Goal: Task Accomplishment & Management: Manage account settings

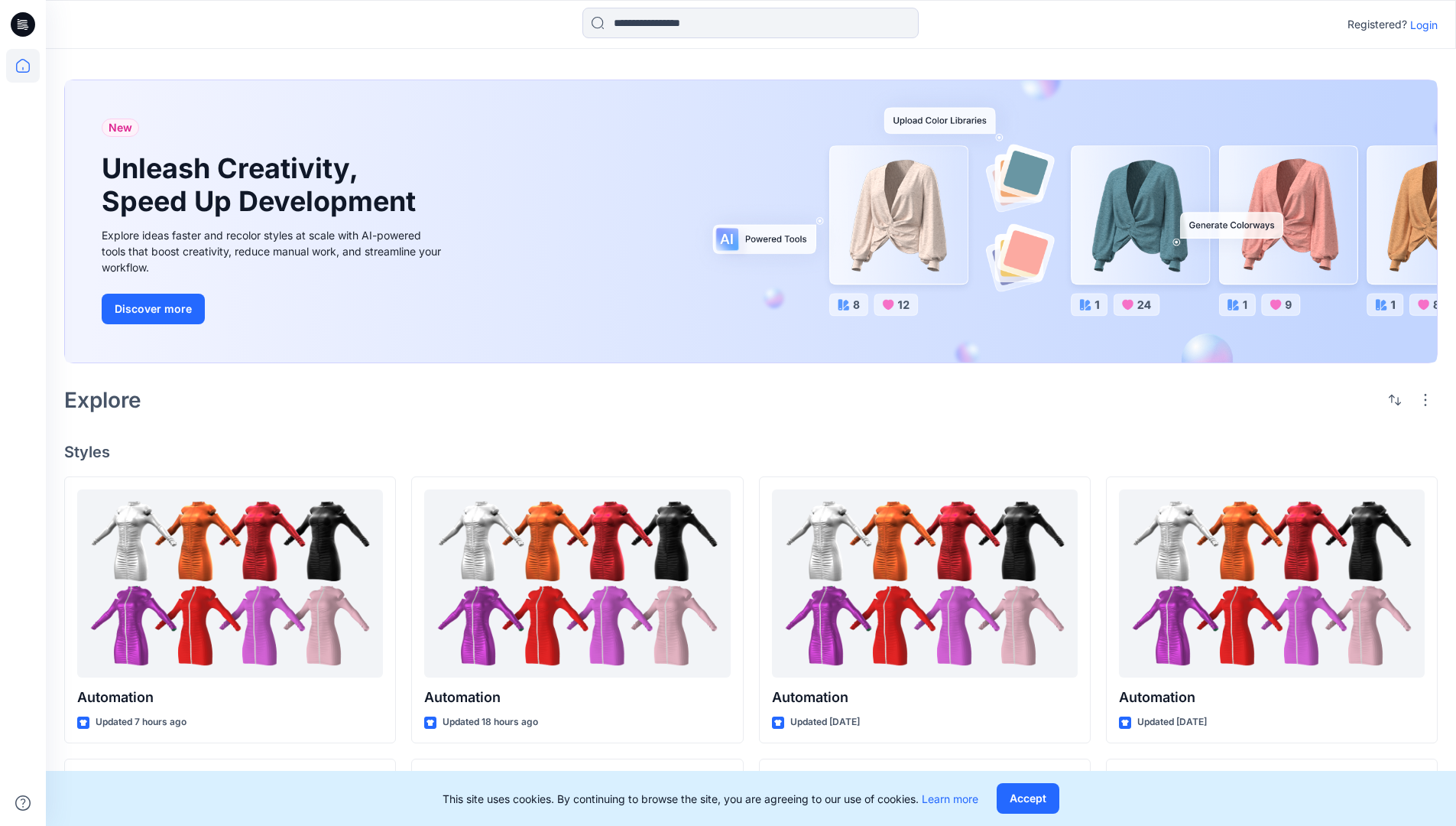
click at [1420, 24] on p "Login" at bounding box center [1424, 25] width 27 height 16
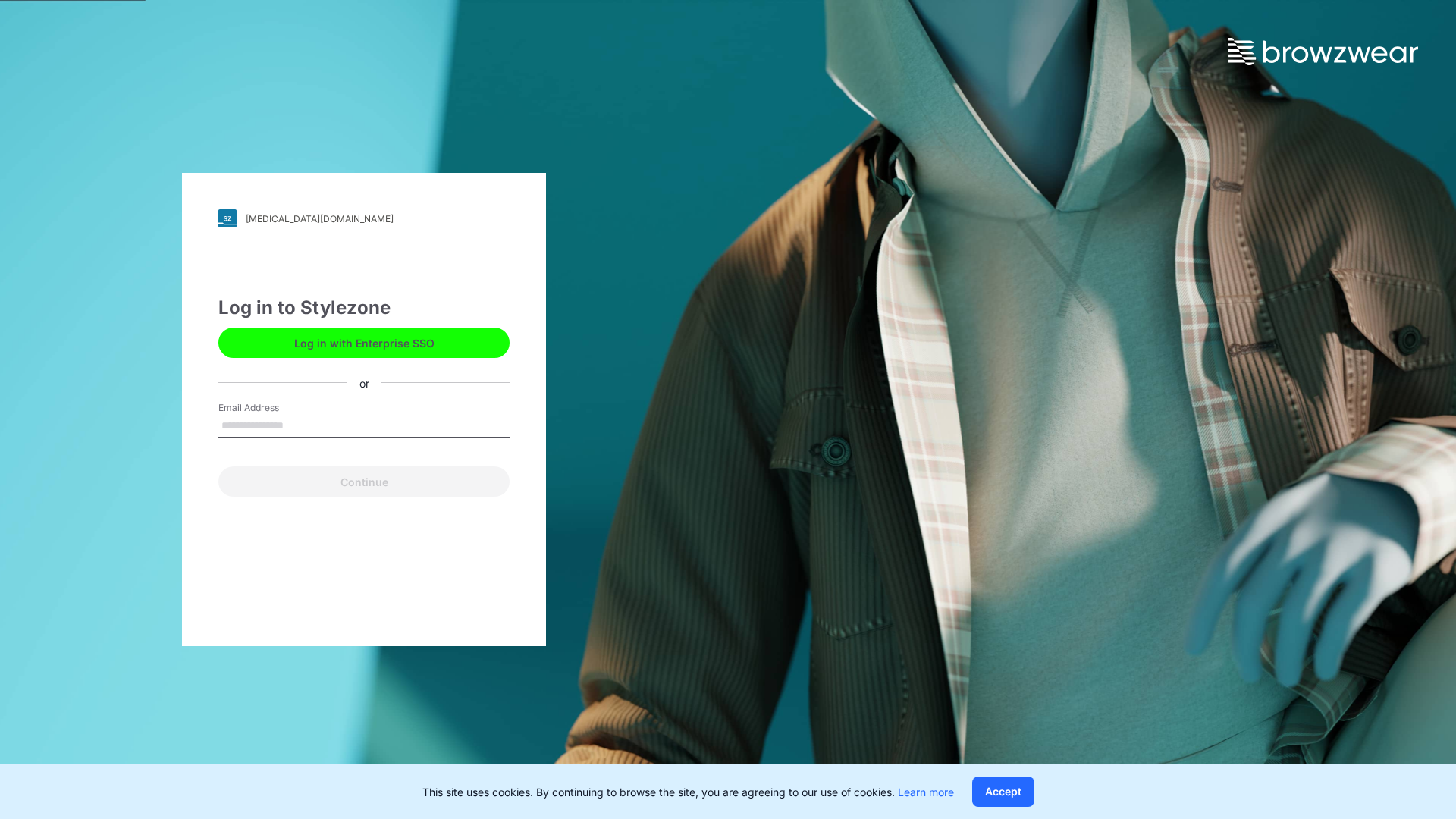
click at [300, 425] on input "Email Address" at bounding box center [363, 425] width 292 height 22
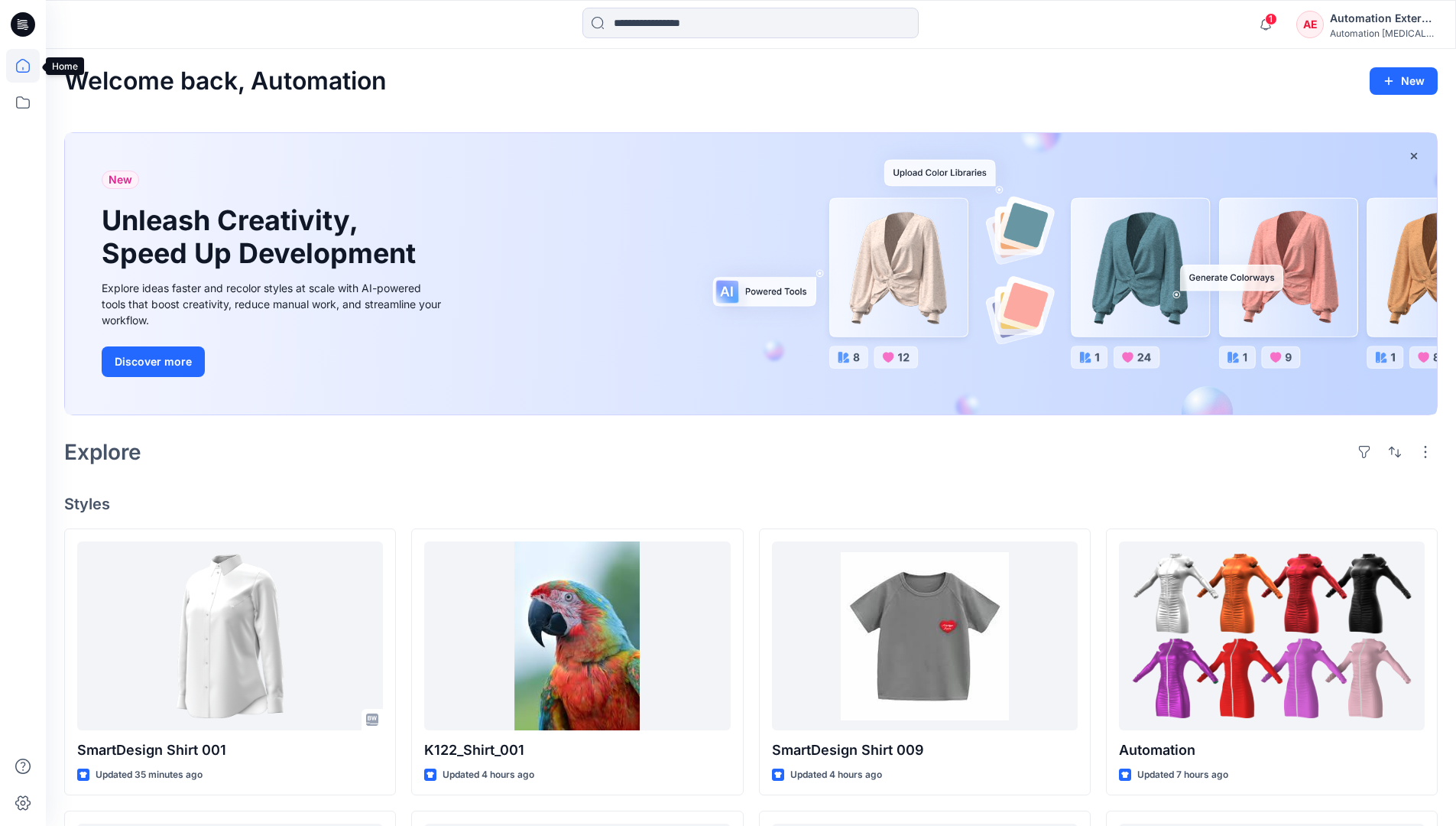
click at [29, 66] on icon at bounding box center [23, 65] width 14 height 14
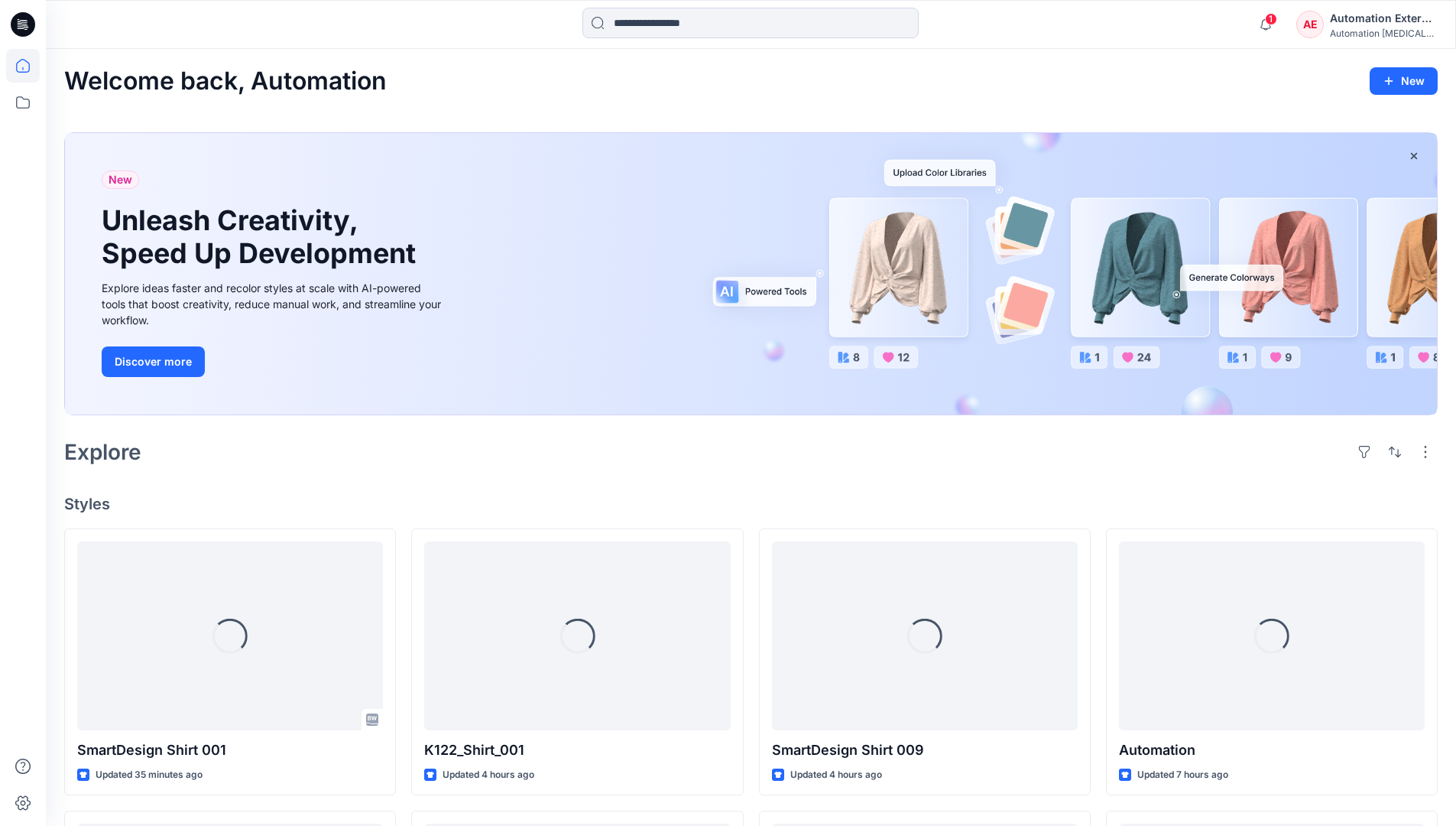
click at [1329, 29] on div "AE Automation External Automation testim..." at bounding box center [1367, 24] width 141 height 31
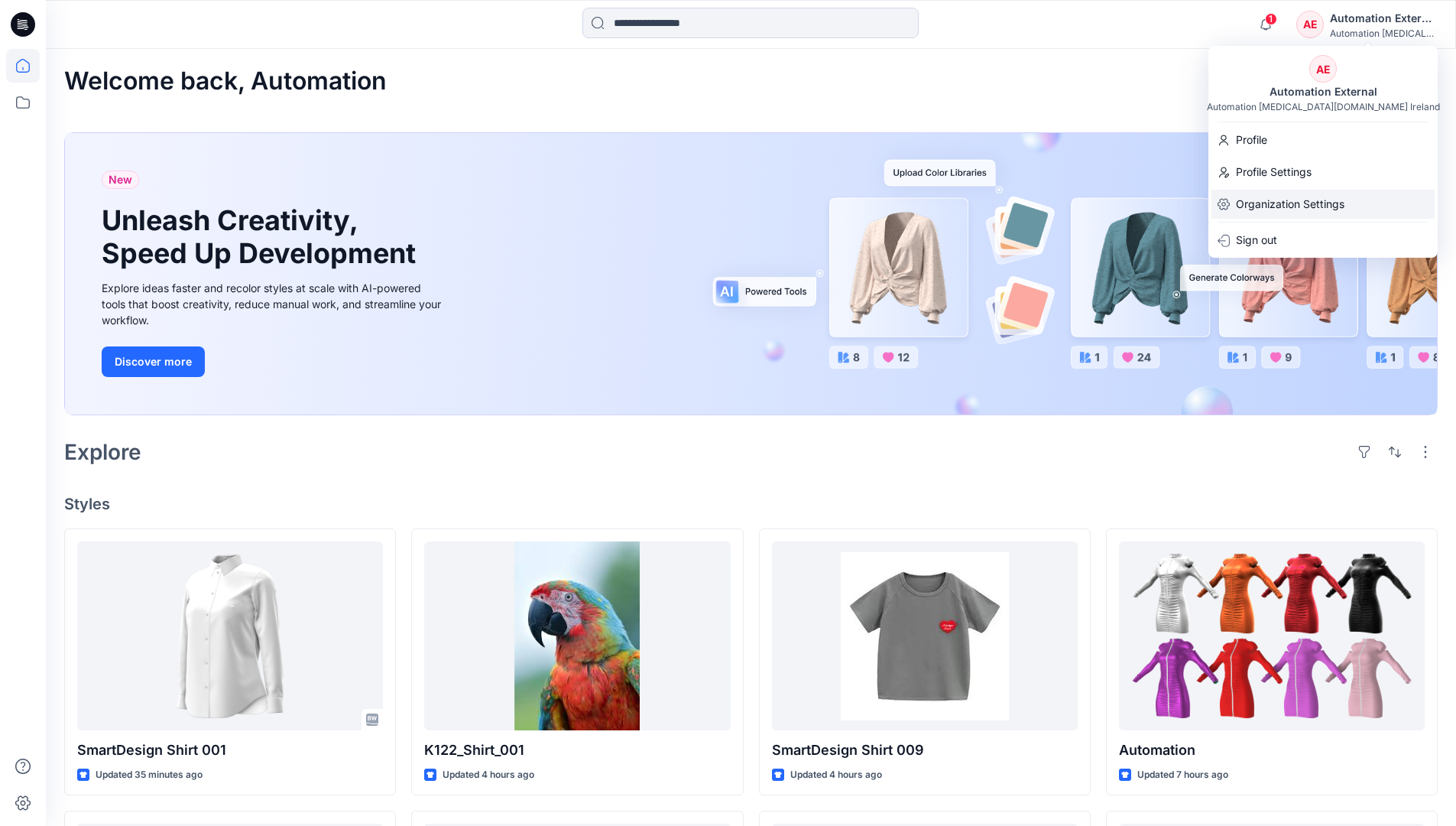
click at [1323, 206] on p "Organization Settings" at bounding box center [1290, 204] width 109 height 29
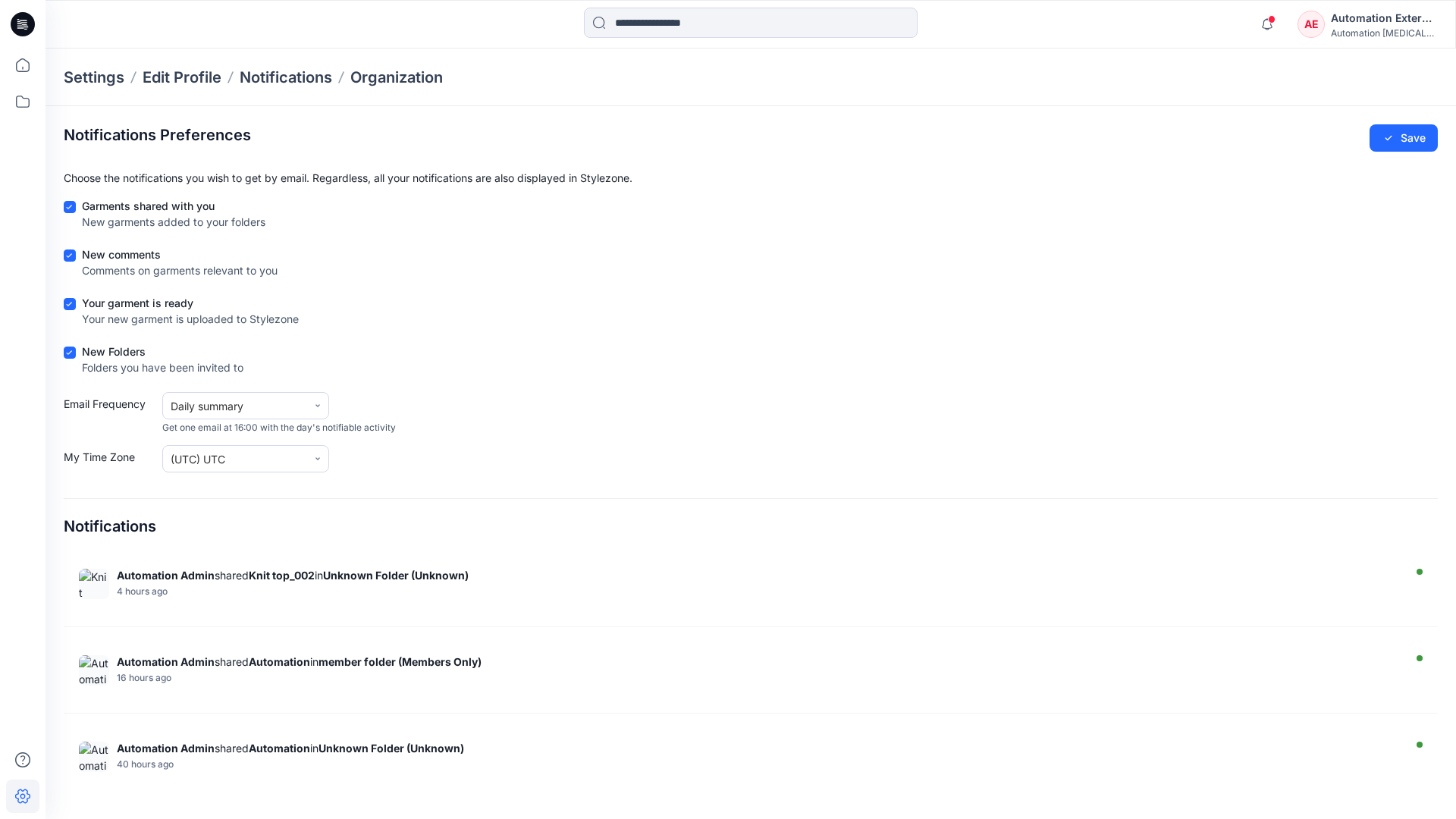
click at [1385, 23] on div "Automation External" at bounding box center [1384, 18] width 106 height 18
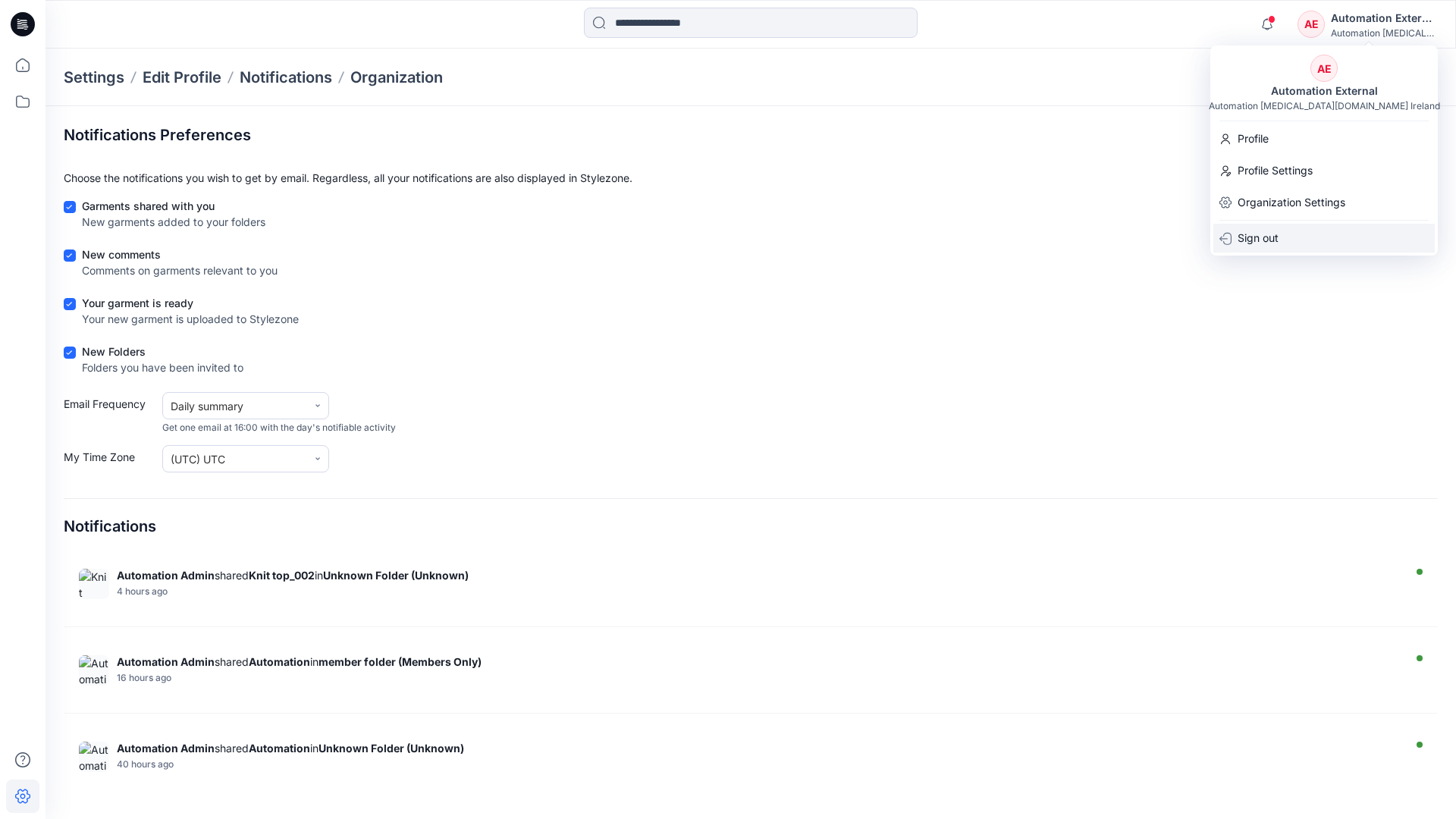
click at [1287, 235] on div "Sign out" at bounding box center [1323, 238] width 221 height 29
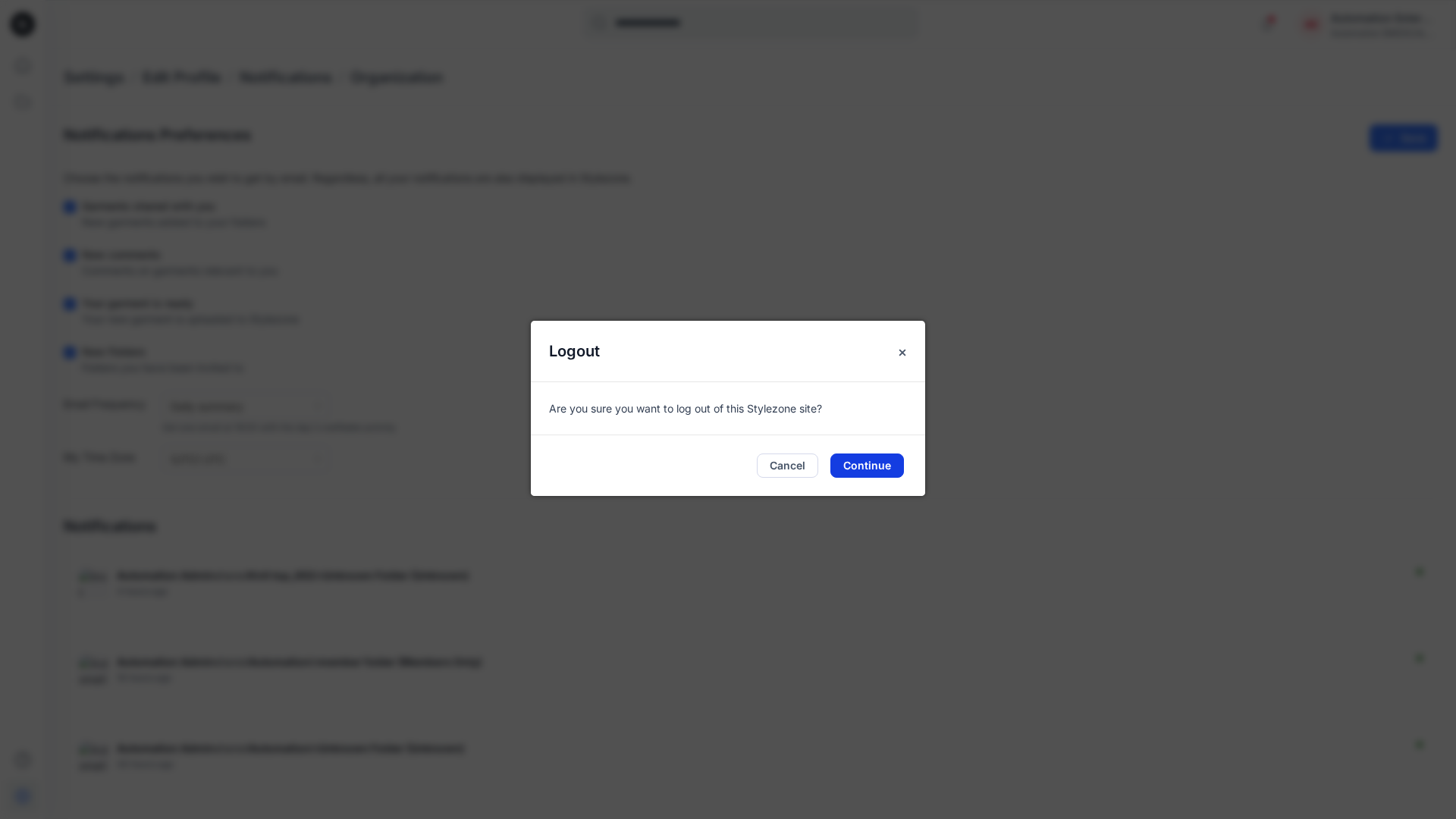
click at [877, 459] on button "Continue" at bounding box center [867, 465] width 73 height 24
